Goal: Transaction & Acquisition: Purchase product/service

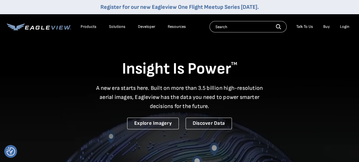
drag, startPoint x: 0, startPoint y: 0, endPoint x: 347, endPoint y: 27, distance: 348.1
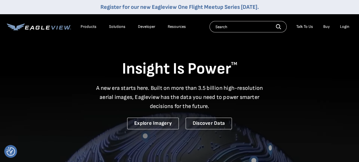
click at [347, 27] on div "Login" at bounding box center [344, 26] width 9 height 5
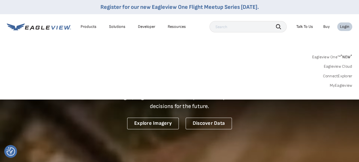
click at [347, 27] on div "Login" at bounding box center [344, 26] width 9 height 5
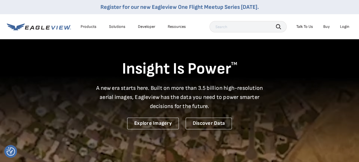
click at [343, 26] on div "Login" at bounding box center [344, 26] width 9 height 5
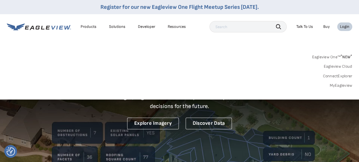
click at [345, 85] on link "MyEagleview" at bounding box center [340, 85] width 23 height 5
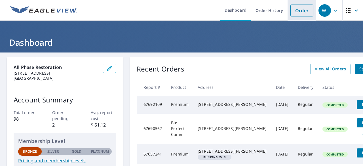
click at [299, 9] on link "Order" at bounding box center [301, 11] width 23 height 12
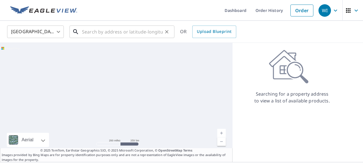
click at [101, 34] on input "text" at bounding box center [122, 32] width 81 height 16
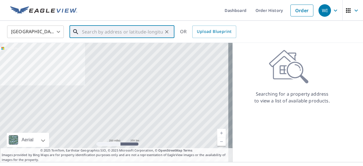
paste input "[STREET_ADDRESS][PERSON_NAME]"
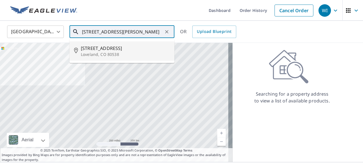
click at [110, 47] on span "[STREET_ADDRESS]" at bounding box center [125, 48] width 89 height 7
type input "[STREET_ADDRESS][PERSON_NAME]"
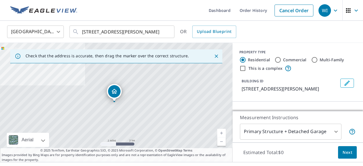
scroll to position [0, 0]
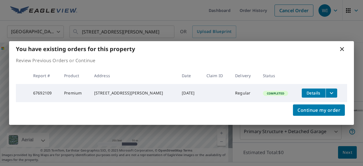
click at [136, 133] on div "You have existing orders for this property Review Previous Orders or Continue R…" at bounding box center [181, 83] width 363 height 166
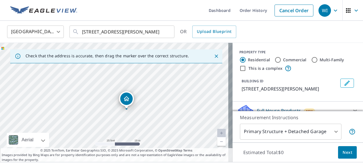
drag, startPoint x: 122, startPoint y: 105, endPoint x: 126, endPoint y: 68, distance: 36.5
click at [126, 68] on div "[STREET_ADDRESS][PERSON_NAME]" at bounding box center [116, 102] width 233 height 119
